Goal: Task Accomplishment & Management: Complete application form

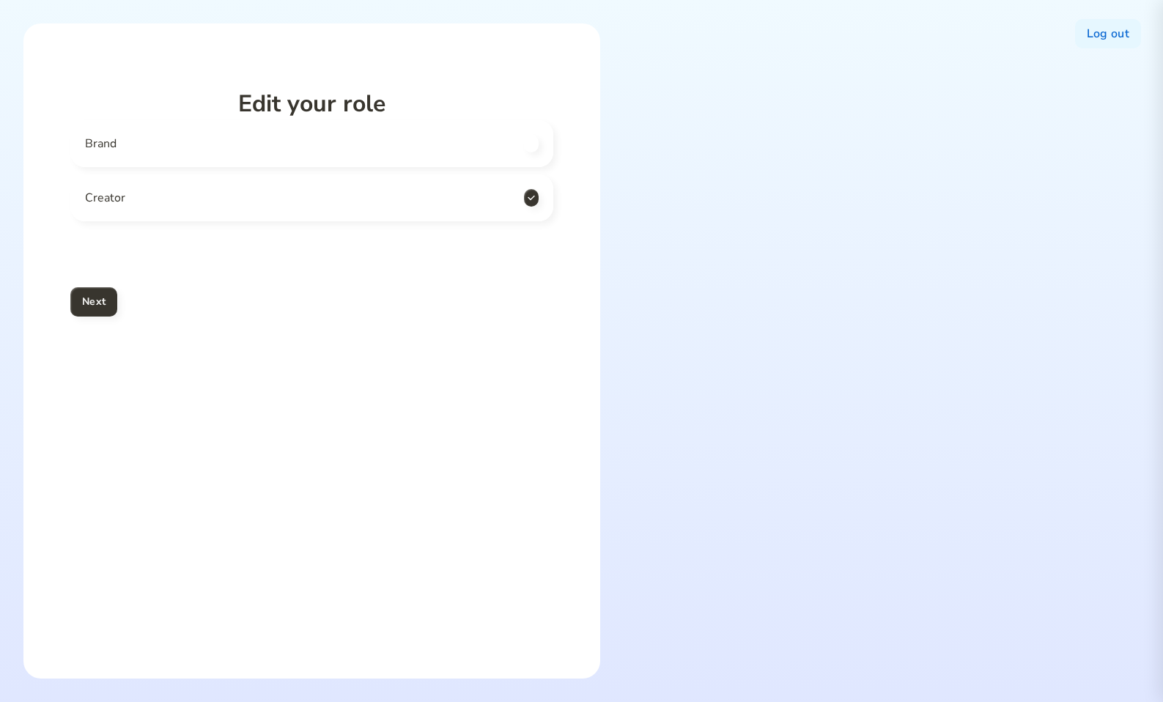
click at [636, 308] on div at bounding box center [876, 350] width 528 height 655
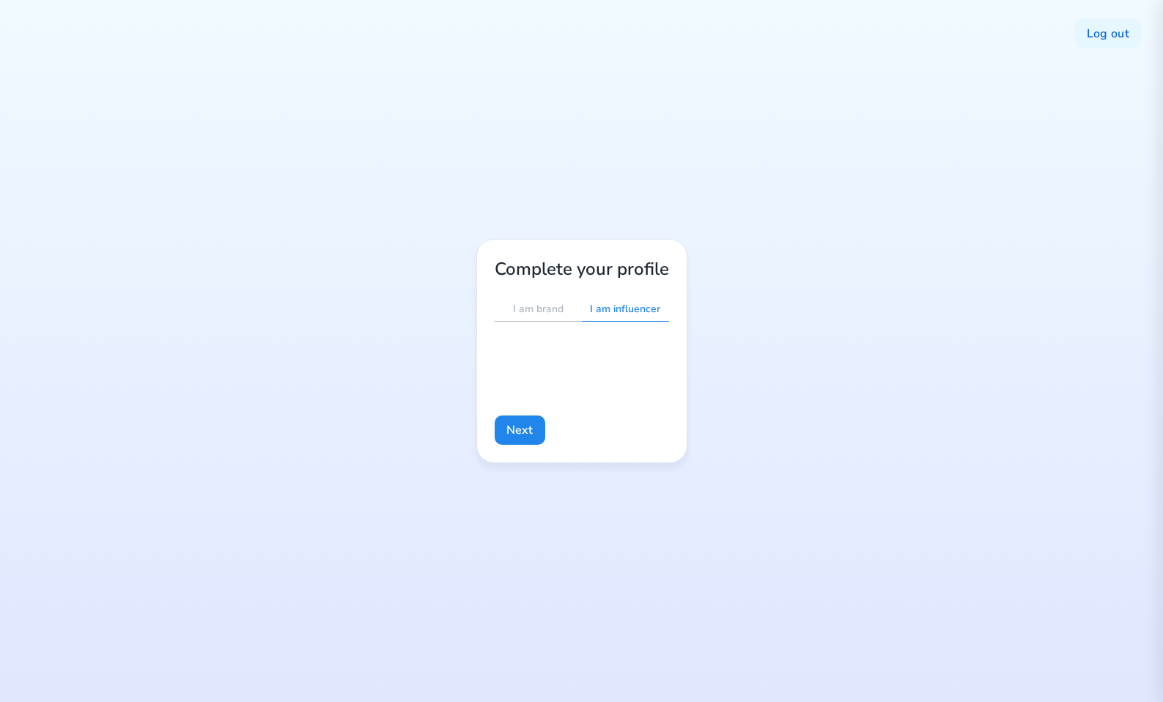
click at [615, 313] on p "I am influencer" at bounding box center [625, 310] width 70 height 14
click at [547, 307] on p "I am brand" at bounding box center [538, 310] width 51 height 14
click at [613, 308] on p "I am influencer" at bounding box center [625, 310] width 70 height 14
click at [540, 303] on p "I am brand" at bounding box center [538, 310] width 51 height 14
click at [616, 306] on p "I am influencer" at bounding box center [625, 310] width 70 height 14
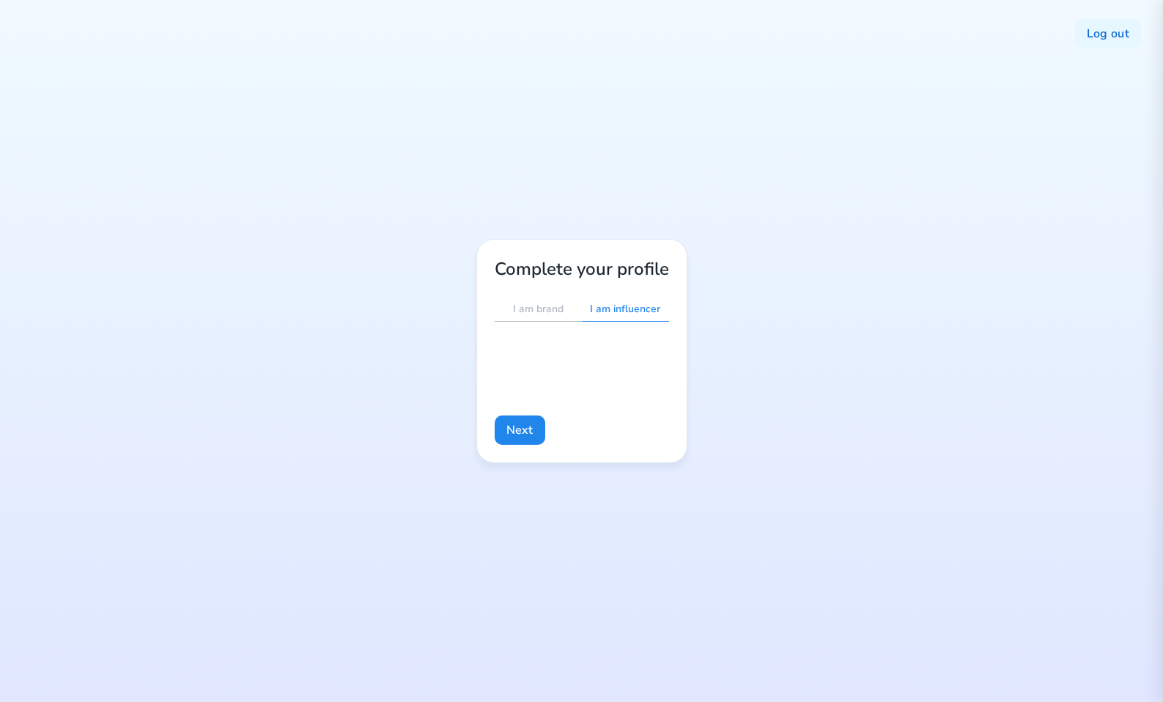
click at [541, 308] on p "I am brand" at bounding box center [538, 310] width 51 height 14
click at [615, 309] on p "I am influencer" at bounding box center [625, 310] width 70 height 14
click at [545, 308] on p "I am brand" at bounding box center [538, 310] width 51 height 14
click at [644, 319] on div "I am influencer" at bounding box center [625, 310] width 87 height 24
click at [536, 311] on p "I am brand" at bounding box center [538, 310] width 51 height 14
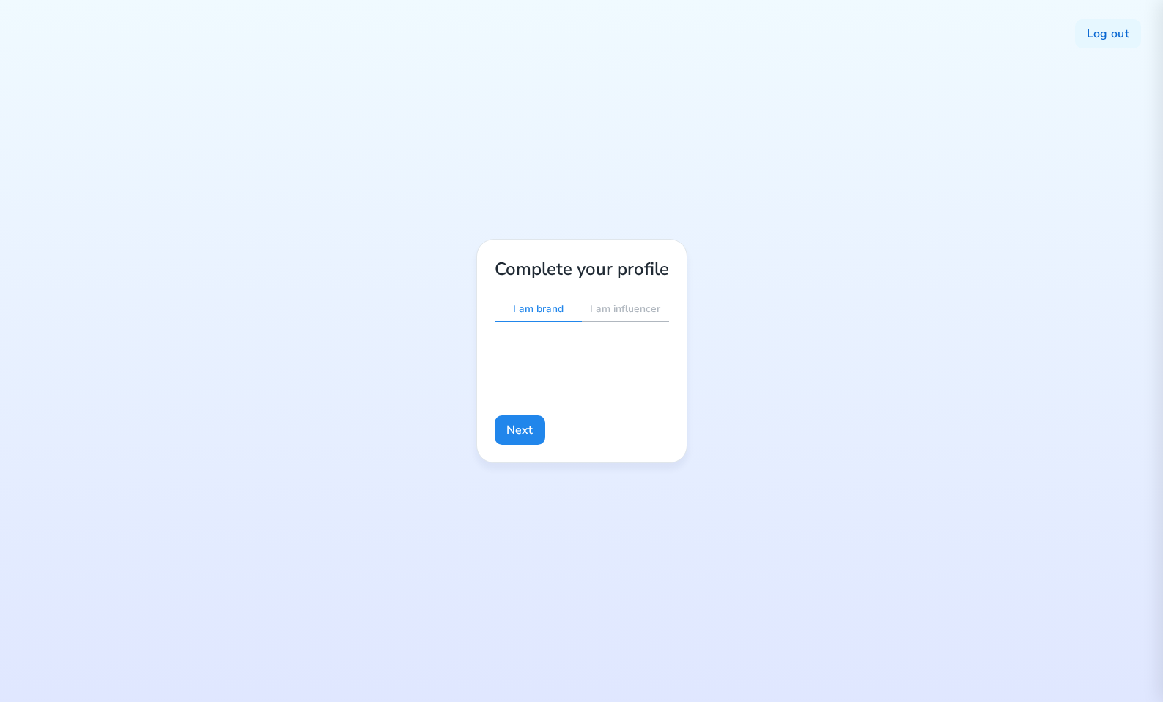
click at [599, 314] on p "I am influencer" at bounding box center [625, 310] width 70 height 14
click at [537, 310] on p "I am brand" at bounding box center [538, 310] width 51 height 14
click at [604, 315] on p "I am influencer" at bounding box center [625, 310] width 70 height 14
click at [541, 313] on p "I am brand" at bounding box center [538, 310] width 51 height 14
click at [623, 311] on p "I am influencer" at bounding box center [625, 310] width 70 height 14
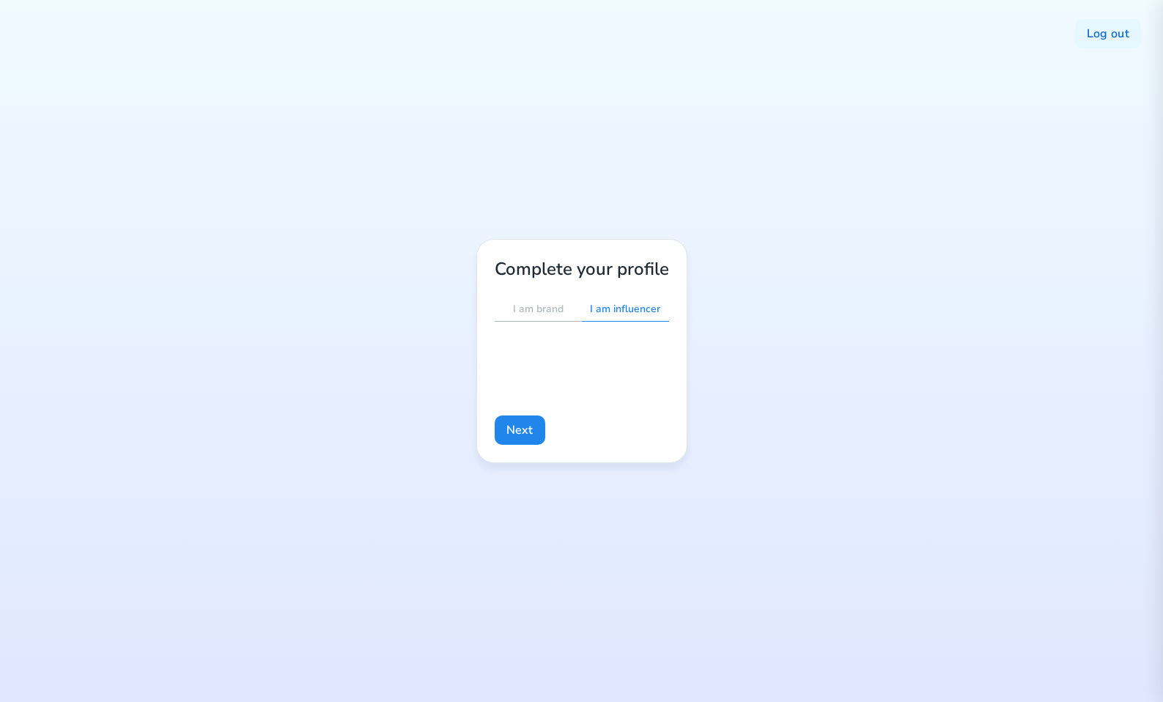
click at [534, 311] on p "I am brand" at bounding box center [538, 310] width 51 height 14
click at [615, 311] on p "I am influencer" at bounding box center [625, 310] width 70 height 14
click at [511, 309] on div "I am brand" at bounding box center [538, 310] width 87 height 24
click at [613, 318] on div "I am influencer" at bounding box center [625, 310] width 87 height 24
click at [536, 309] on p "I am brand" at bounding box center [538, 310] width 51 height 14
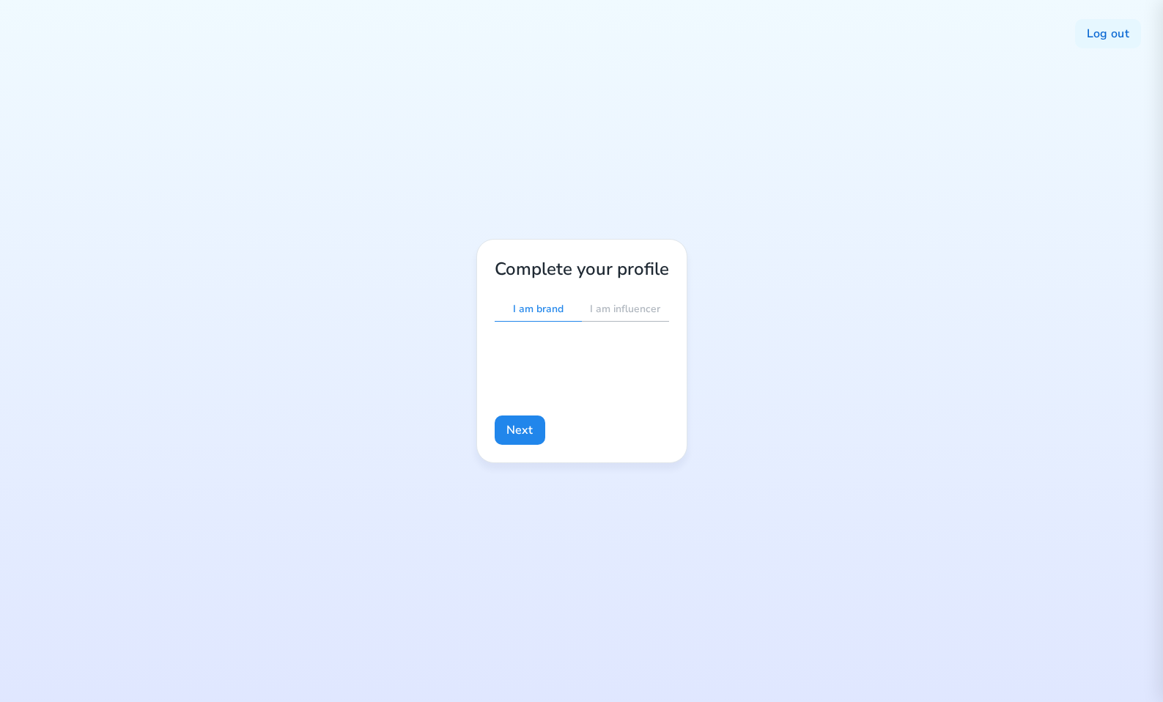
click at [625, 314] on p "I am influencer" at bounding box center [625, 310] width 70 height 14
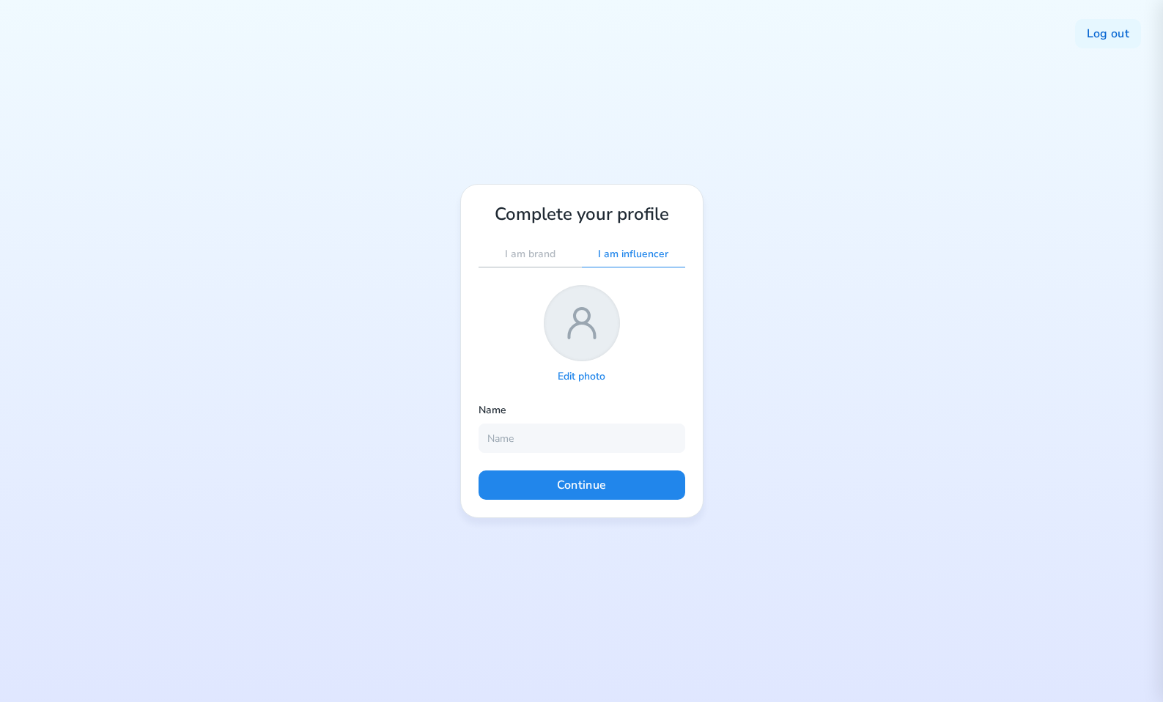
click at [541, 253] on p "I am brand" at bounding box center [530, 255] width 51 height 14
click at [616, 259] on p "I am influencer" at bounding box center [633, 255] width 70 height 14
click at [527, 253] on p "I am brand" at bounding box center [530, 255] width 51 height 14
click at [631, 267] on div "Complete your profile I am brand I am influencer Edit photo Name Continue" at bounding box center [581, 351] width 243 height 335
click at [631, 255] on p "I am influencer" at bounding box center [633, 255] width 70 height 14
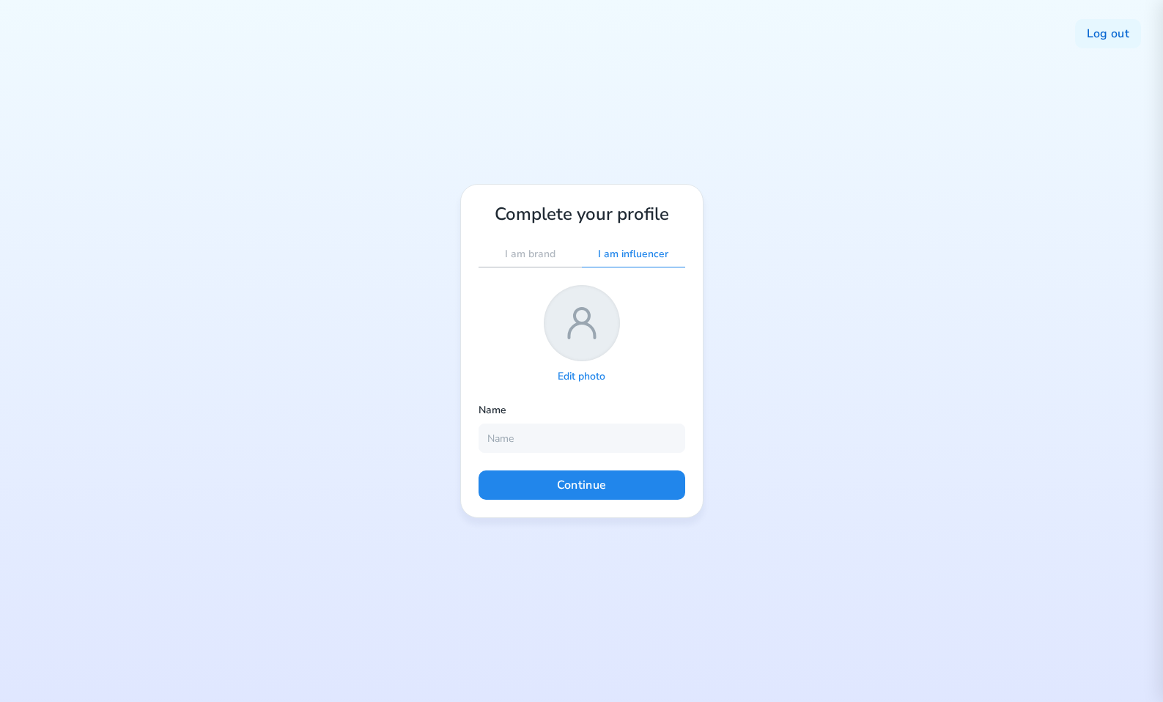
click at [533, 252] on p "I am brand" at bounding box center [530, 255] width 51 height 14
click at [649, 273] on div "Complete your profile I am brand I am influencer Edit photo Name Continue" at bounding box center [581, 351] width 243 height 335
